Goal: Information Seeking & Learning: Learn about a topic

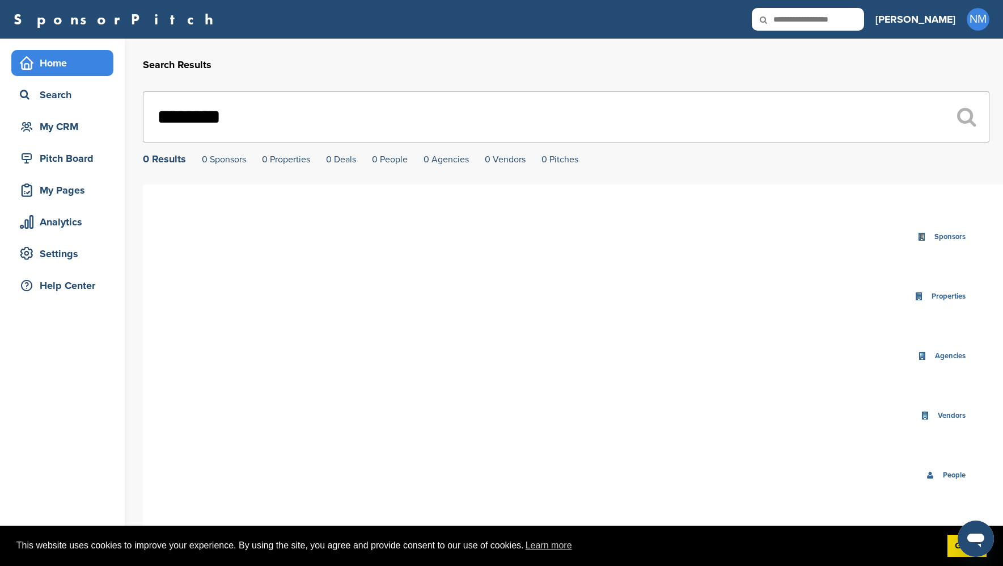
click at [58, 63] on div "Home" at bounding box center [65, 63] width 96 height 20
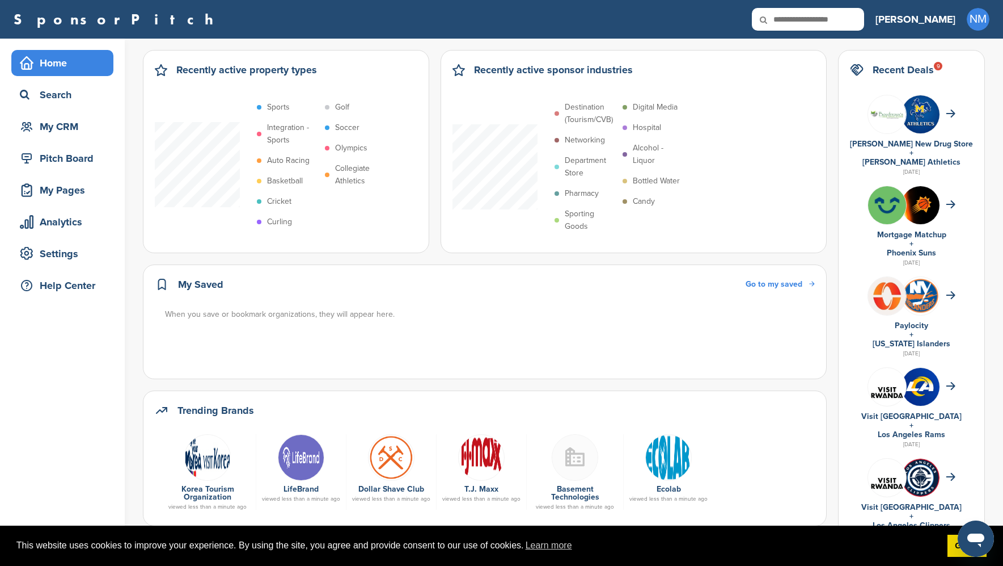
click at [791, 15] on icon at bounding box center [771, 20] width 39 height 24
click at [791, 24] on icon at bounding box center [771, 20] width 39 height 24
click at [854, 22] on input "text" at bounding box center [808, 19] width 112 height 23
type input "****"
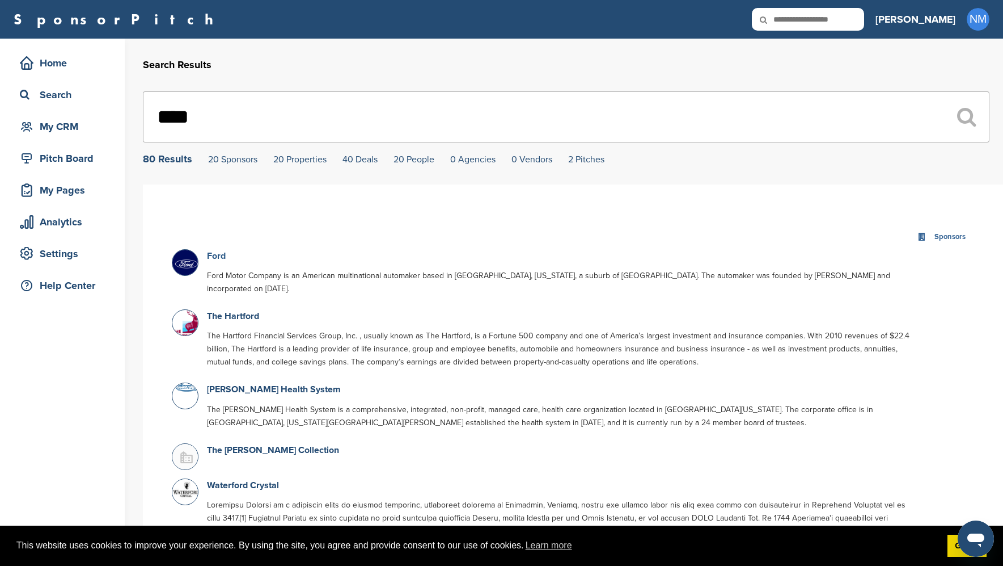
click at [217, 257] on link "Ford" at bounding box center [216, 255] width 19 height 11
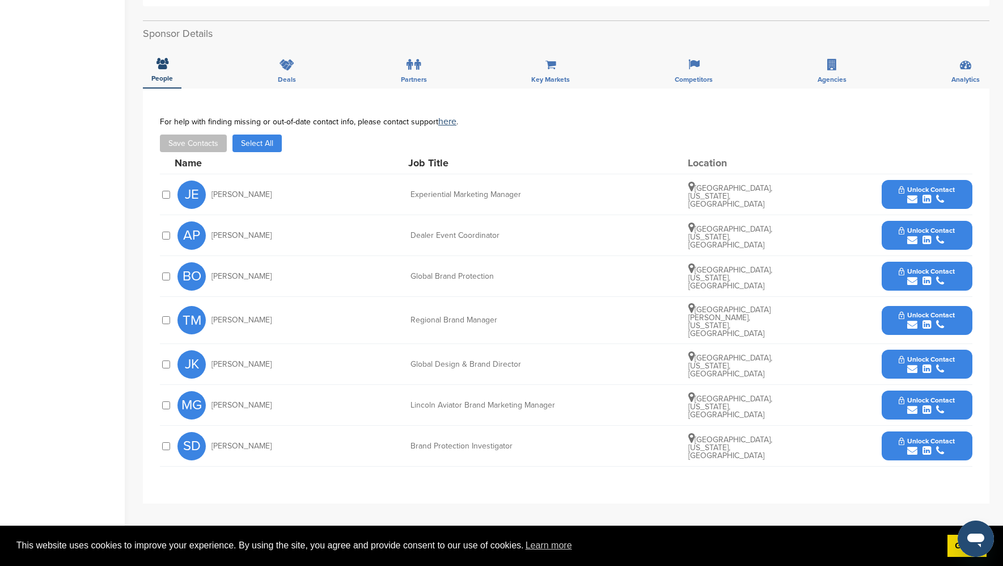
scroll to position [309, 0]
